Goal: Check status: Check status

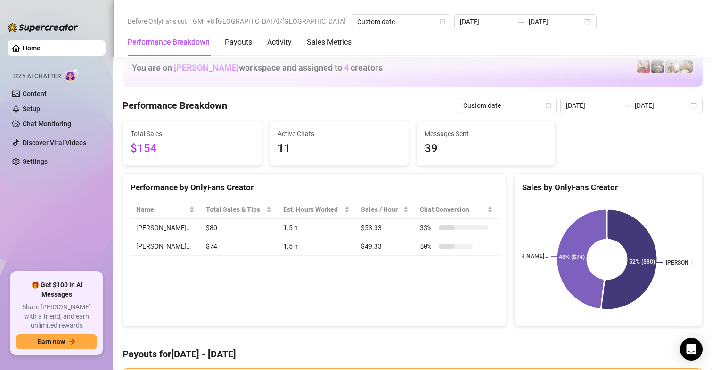
scroll to position [1273, 0]
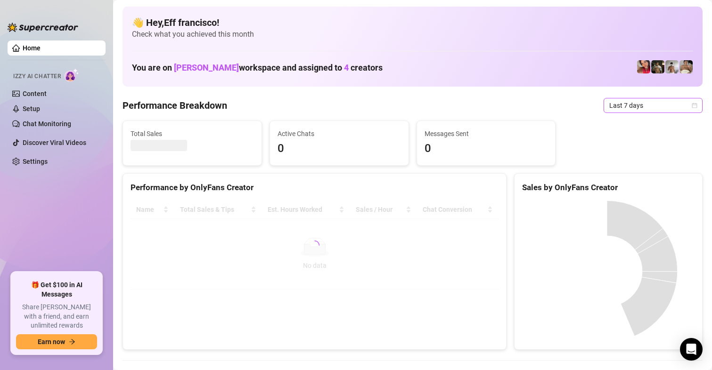
click at [609, 109] on span "Last 7 days" at bounding box center [653, 106] width 88 height 14
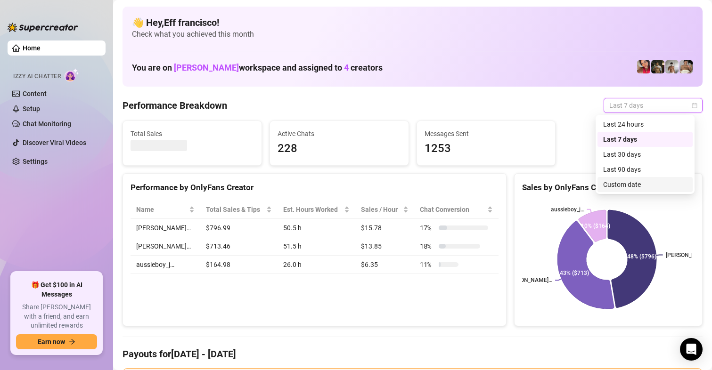
click at [636, 182] on div "Custom date" at bounding box center [645, 185] width 84 height 10
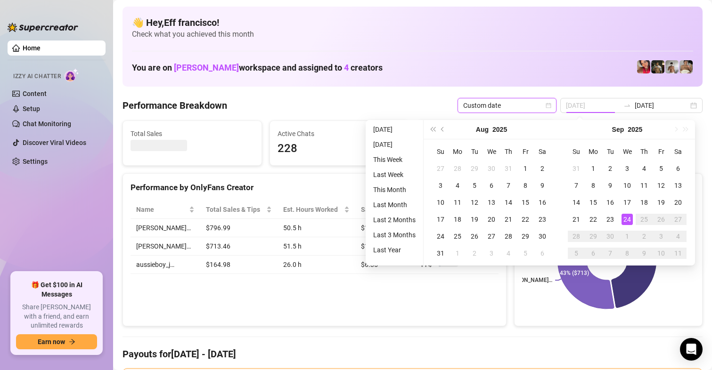
click at [623, 219] on div "24" at bounding box center [627, 219] width 11 height 11
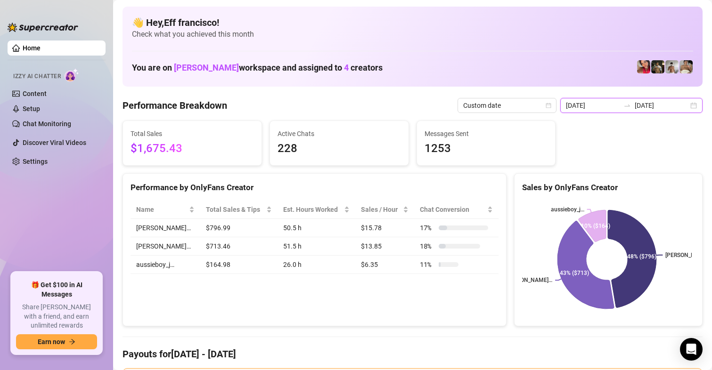
click at [594, 103] on input "2025-09-17" at bounding box center [593, 105] width 54 height 10
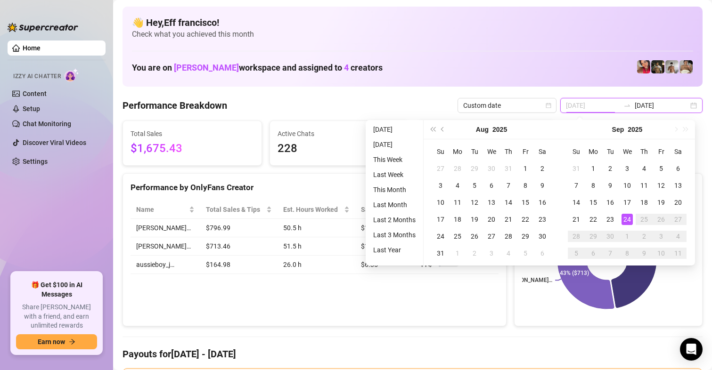
type input "[DATE]"
click at [629, 222] on div "24" at bounding box center [627, 219] width 11 height 11
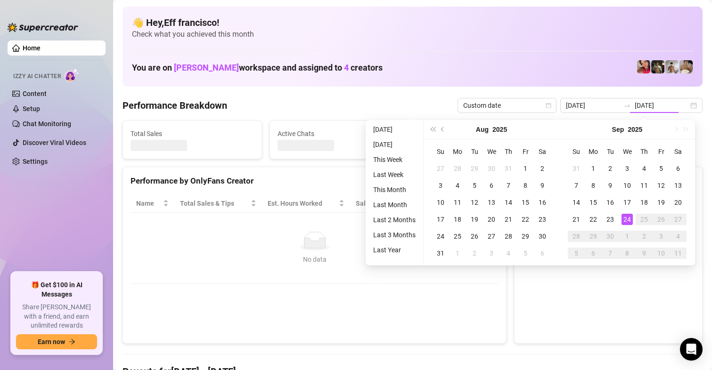
type input "[DATE]"
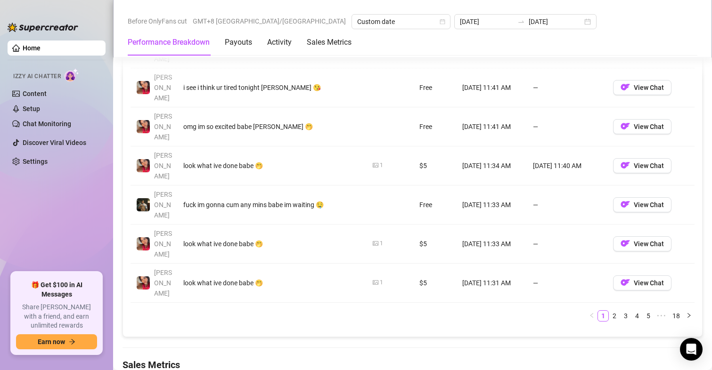
scroll to position [1273, 0]
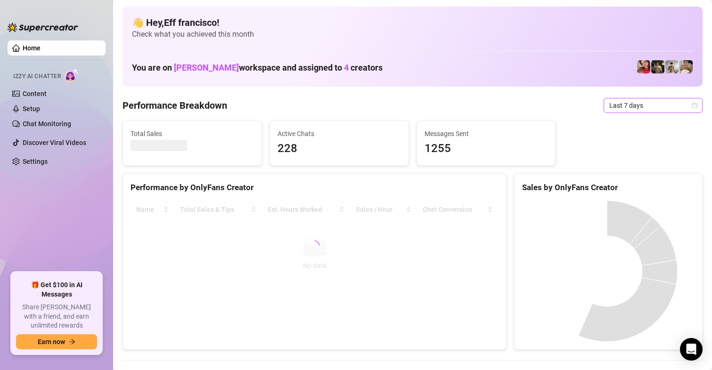
click at [626, 111] on span "Last 7 days" at bounding box center [653, 106] width 88 height 14
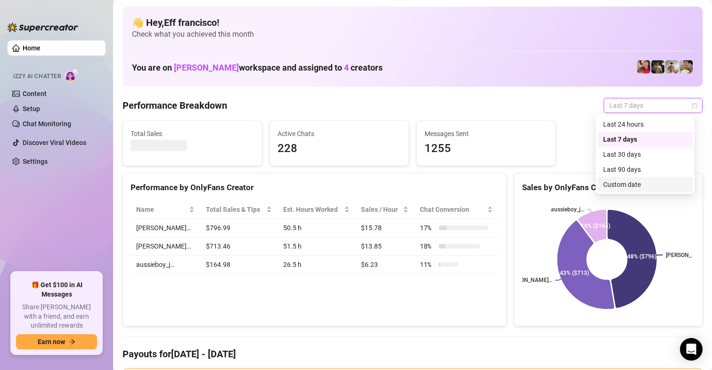
click at [613, 181] on div "Custom date" at bounding box center [645, 185] width 84 height 10
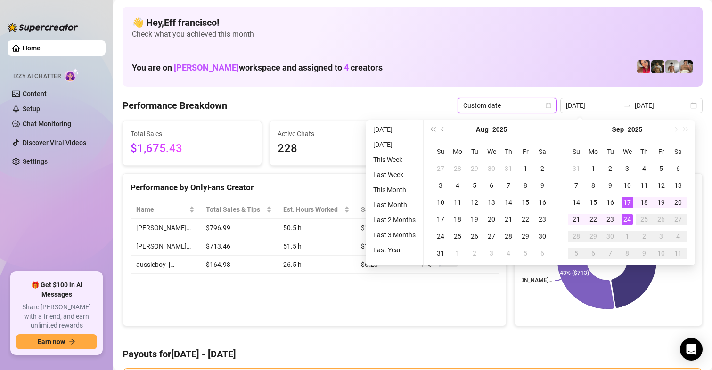
type input "[DATE]"
click at [627, 221] on div "24" at bounding box center [627, 219] width 11 height 11
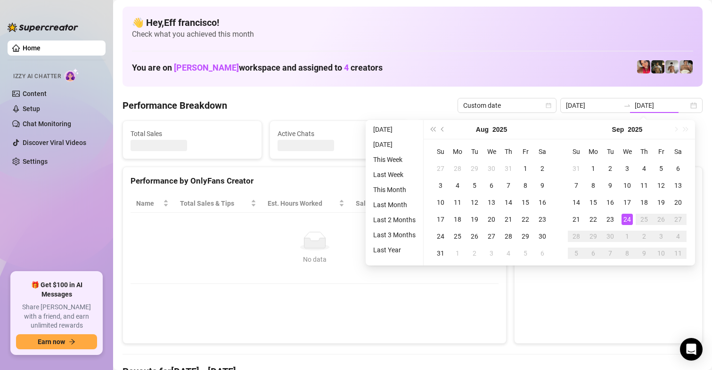
type input "[DATE]"
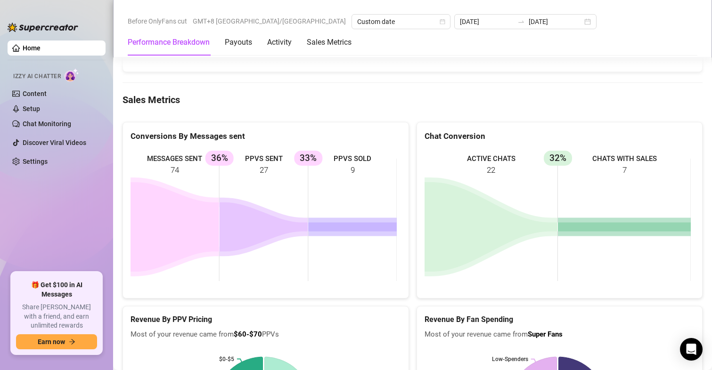
scroll to position [1255, 0]
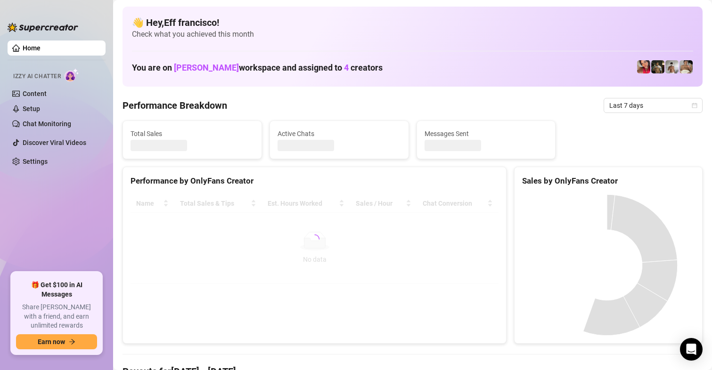
click at [649, 110] on span "Last 7 days" at bounding box center [653, 106] width 88 height 14
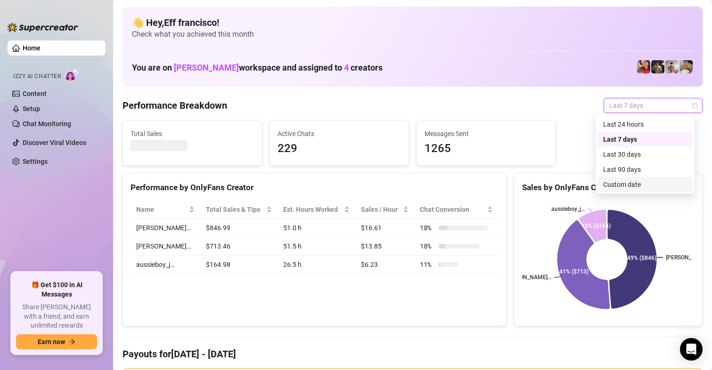
click at [625, 184] on div "Custom date" at bounding box center [645, 185] width 84 height 10
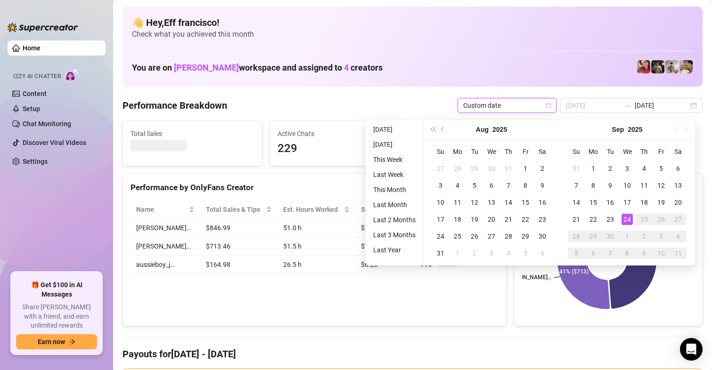
click at [625, 219] on div "24" at bounding box center [627, 219] width 11 height 11
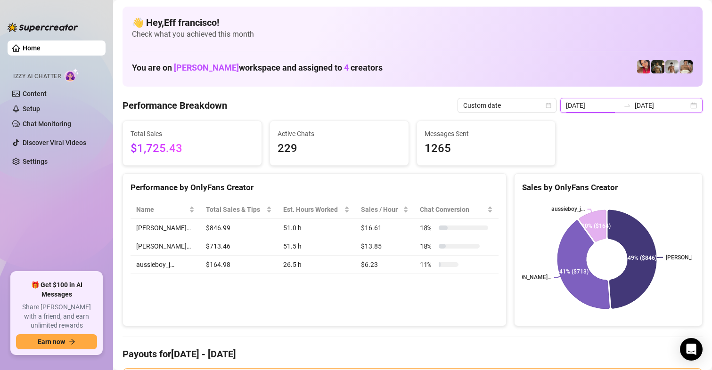
click at [588, 109] on input "2025-09-17" at bounding box center [593, 105] width 54 height 10
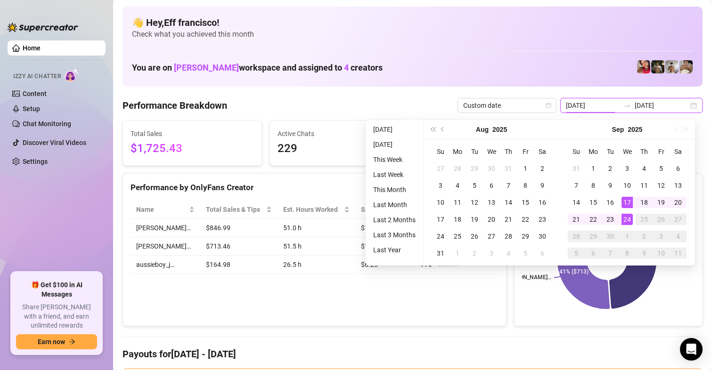
type input "[DATE]"
click at [629, 223] on div "24" at bounding box center [627, 219] width 11 height 11
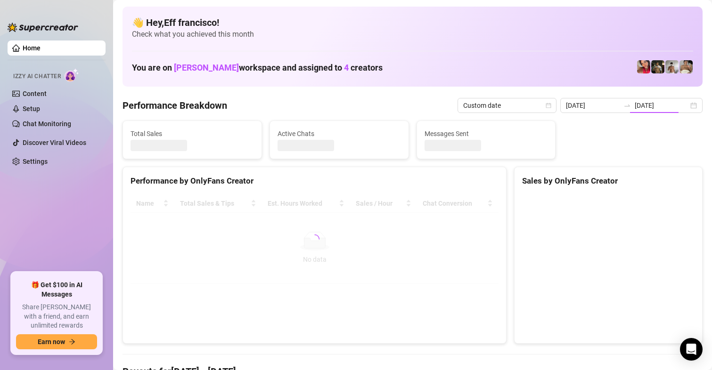
type input "[DATE]"
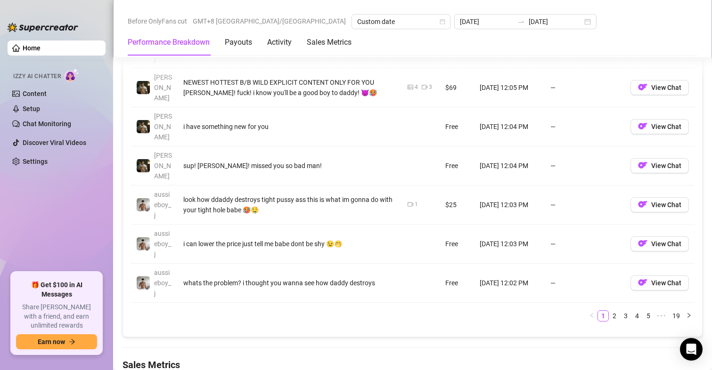
scroll to position [1320, 0]
